Goal: Transaction & Acquisition: Purchase product/service

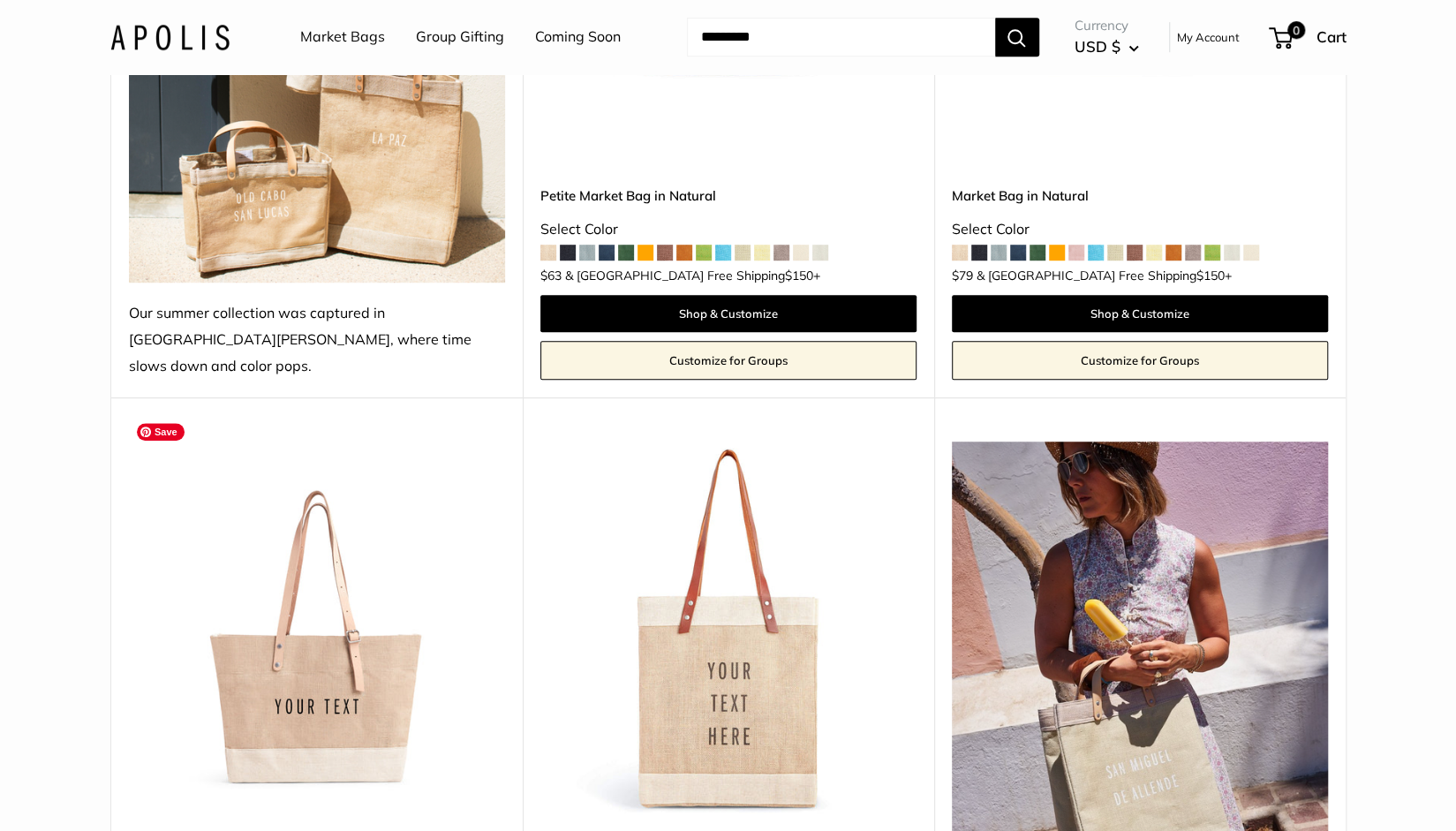
scroll to position [883, 0]
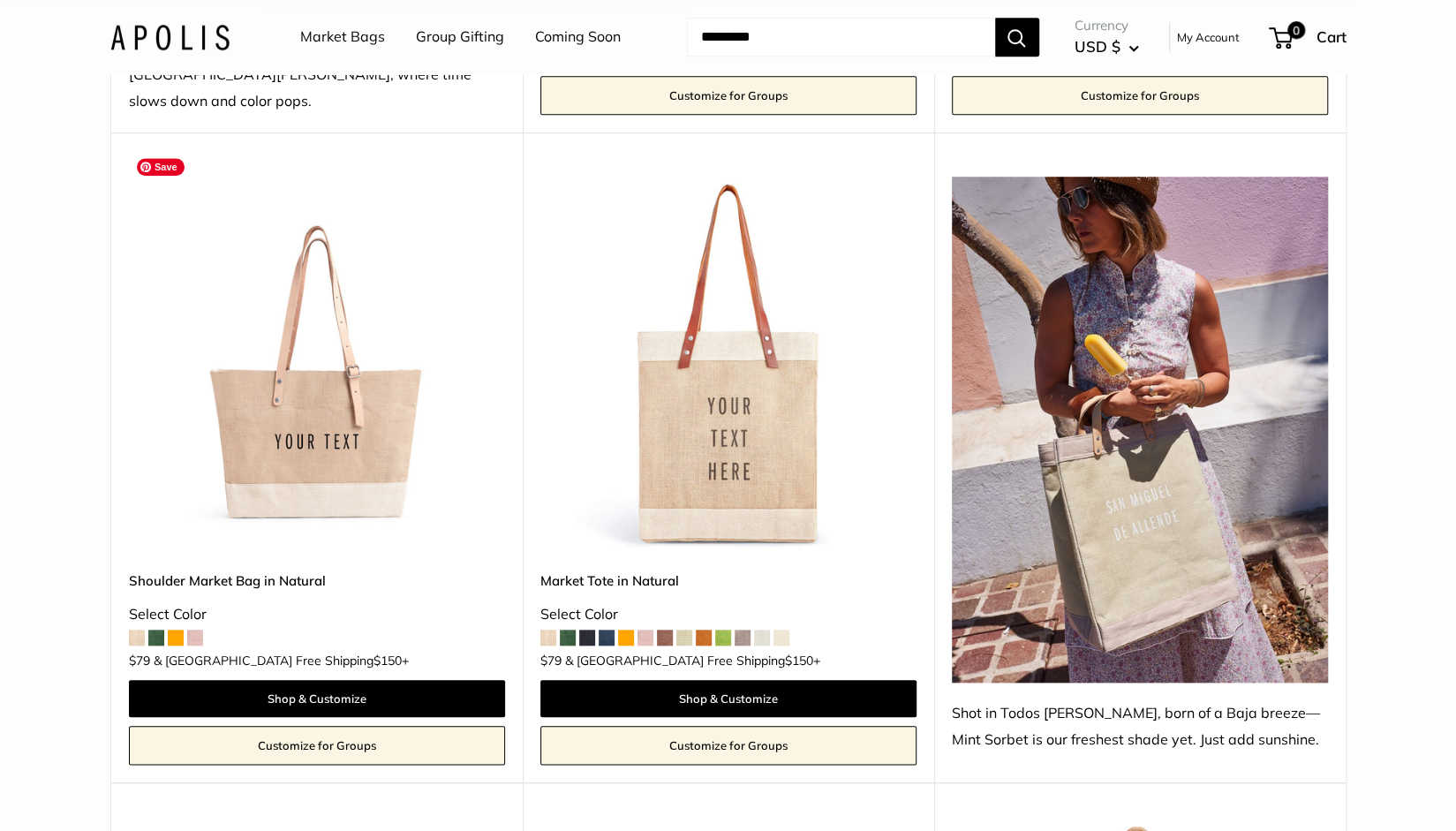
click at [0, 0] on img at bounding box center [0, 0] width 0 height 0
